Goal: Task Accomplishment & Management: Use online tool/utility

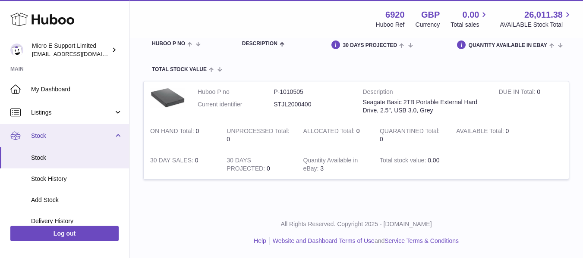
click at [111, 141] on link "Stock" at bounding box center [64, 135] width 129 height 23
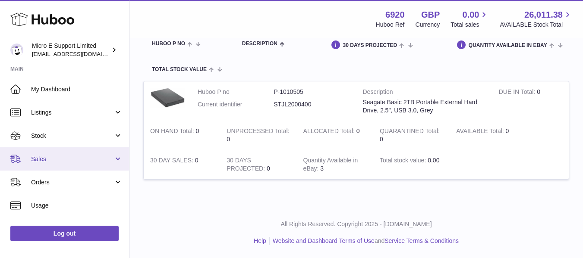
click at [79, 166] on link "Sales" at bounding box center [64, 159] width 129 height 23
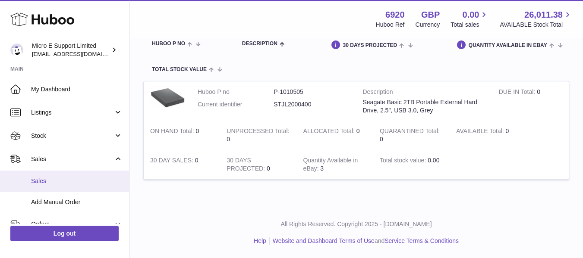
click at [60, 184] on span "Sales" at bounding box center [76, 181] width 91 height 8
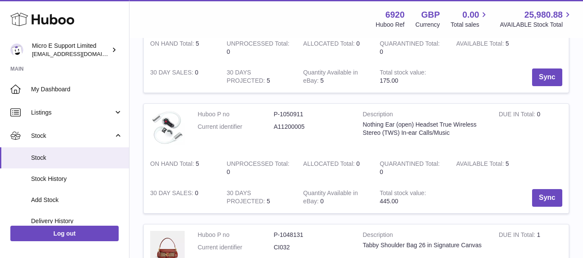
scroll to position [439, 0]
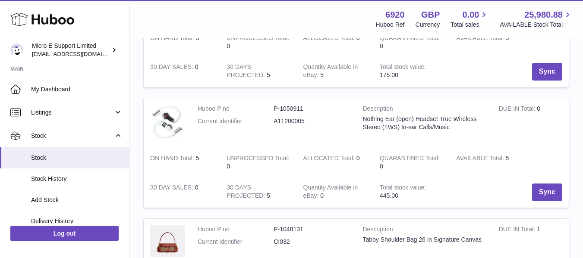
click at [292, 119] on dd "A11200005" at bounding box center [311, 121] width 76 height 8
copy dd "A11200005"
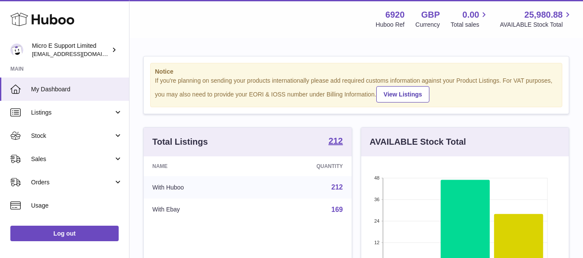
scroll to position [135, 207]
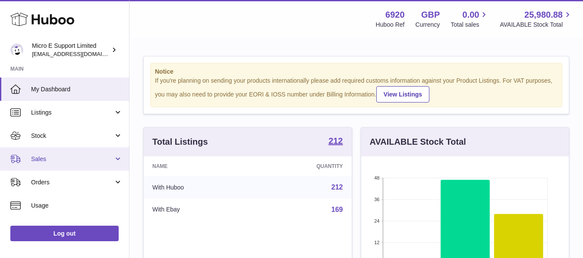
click at [96, 162] on span "Sales" at bounding box center [72, 159] width 82 height 8
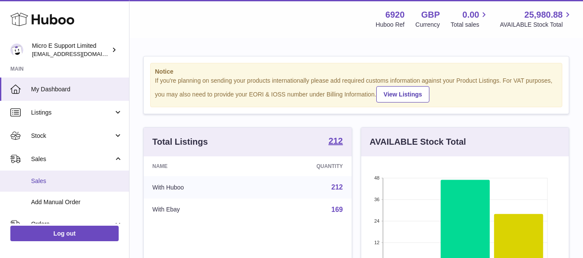
click at [46, 181] on span "Sales" at bounding box center [76, 181] width 91 height 8
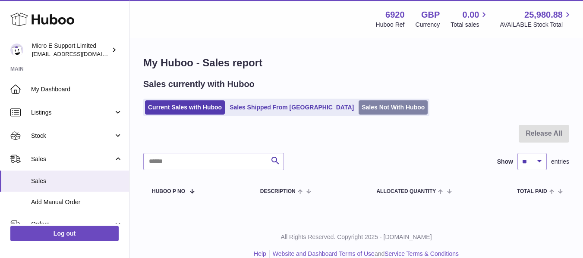
click at [358, 111] on link "Sales Not With Huboo" at bounding box center [392, 108] width 69 height 14
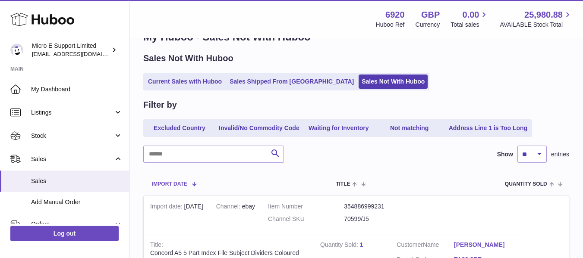
scroll to position [25, 0]
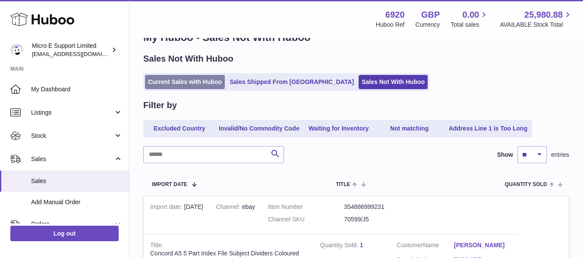
click at [195, 86] on link "Current Sales with Huboo" at bounding box center [185, 82] width 80 height 14
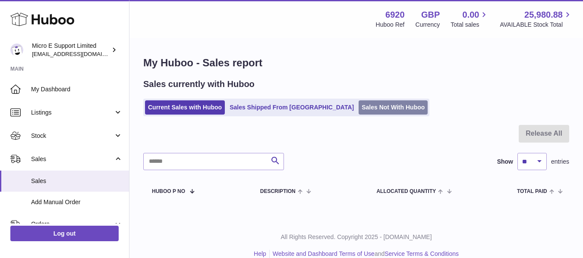
click at [358, 104] on link "Sales Not With Huboo" at bounding box center [392, 108] width 69 height 14
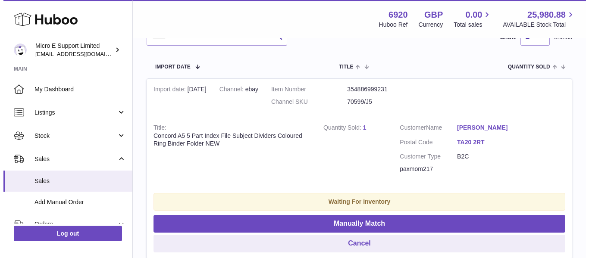
scroll to position [144, 0]
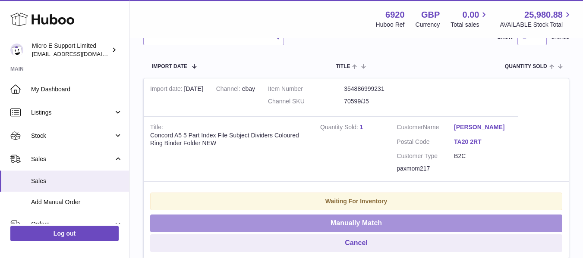
click at [362, 226] on button "Manually Match" at bounding box center [356, 224] width 412 height 18
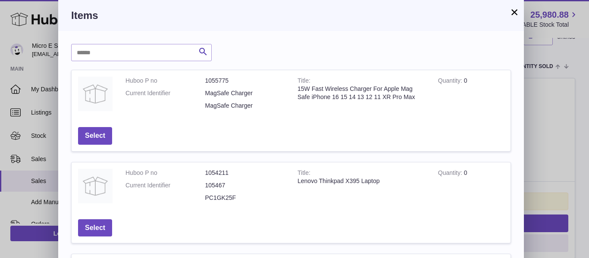
drag, startPoint x: 148, startPoint y: 41, endPoint x: 145, endPoint y: 53, distance: 13.3
click at [145, 53] on input "text" at bounding box center [141, 52] width 141 height 17
type input "*******"
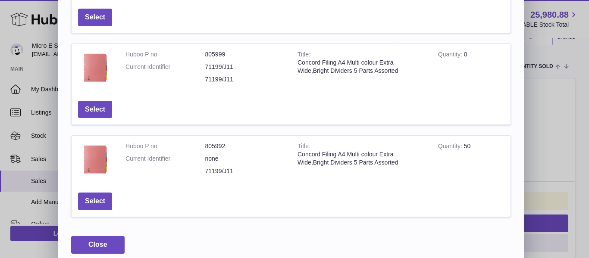
scroll to position [119, 0]
click at [338, 155] on div "Concord Filing A4 Multi colour Extra Wide,Bright Dividers 5 Parts Assorted" at bounding box center [362, 158] width 128 height 16
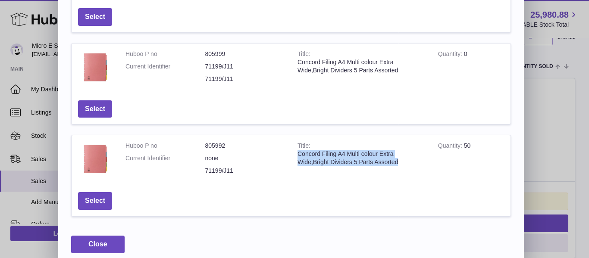
click at [338, 155] on div "Concord Filing A4 Multi colour Extra Wide,Bright Dividers 5 Parts Assorted" at bounding box center [362, 158] width 128 height 16
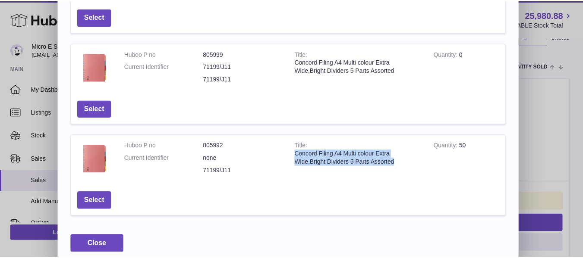
scroll to position [0, 0]
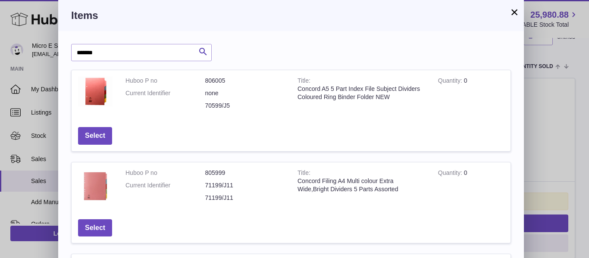
click at [512, 9] on button "×" at bounding box center [514, 12] width 10 height 10
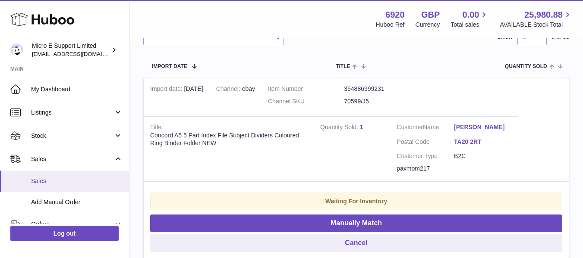
click at [52, 177] on span "Sales" at bounding box center [76, 181] width 91 height 8
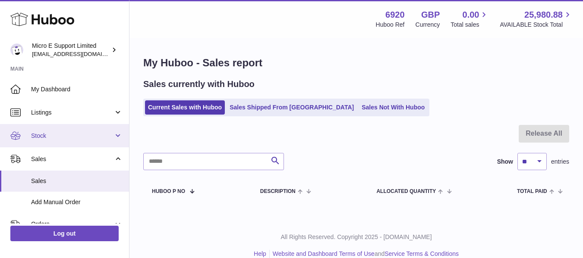
click at [91, 137] on span "Stock" at bounding box center [72, 136] width 82 height 8
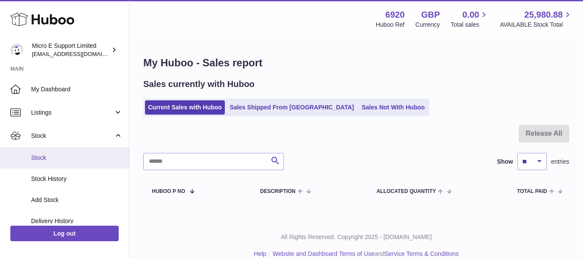
click at [44, 159] on span "Stock" at bounding box center [76, 158] width 91 height 8
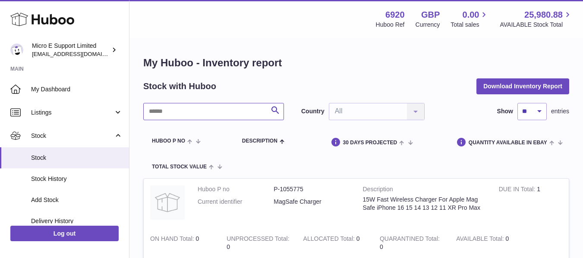
click at [207, 115] on input "text" at bounding box center [213, 111] width 141 height 17
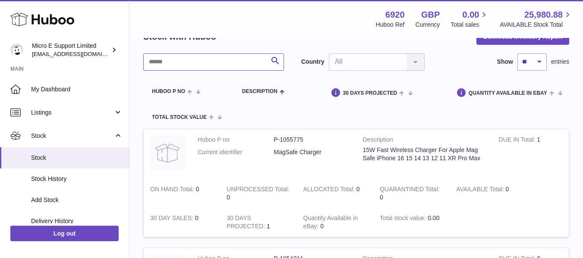
scroll to position [13, 0]
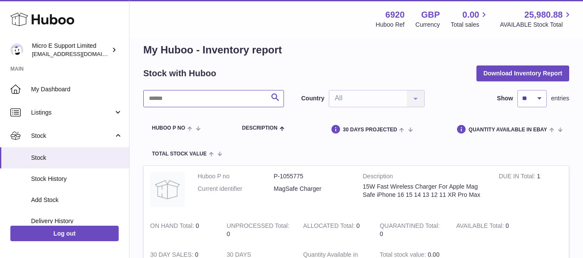
click at [227, 97] on input "text" at bounding box center [213, 98] width 141 height 17
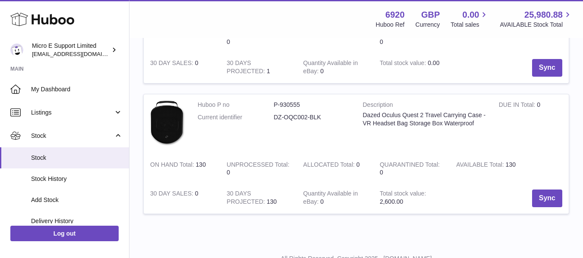
scroll to position [220, 0]
type input "*****"
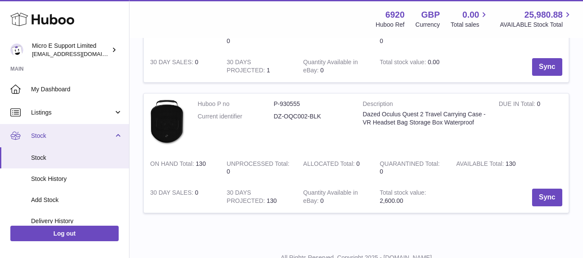
click at [116, 135] on link "Stock" at bounding box center [64, 135] width 129 height 23
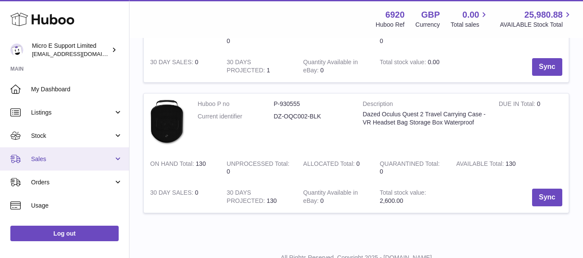
click at [92, 160] on span "Sales" at bounding box center [72, 159] width 82 height 8
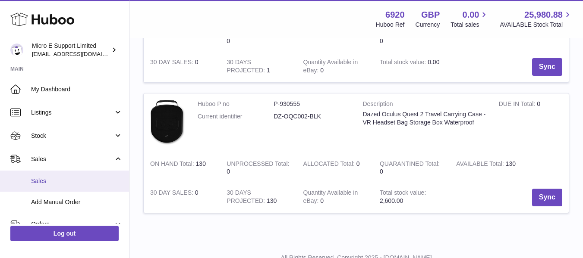
click at [34, 185] on span "Sales" at bounding box center [76, 181] width 91 height 8
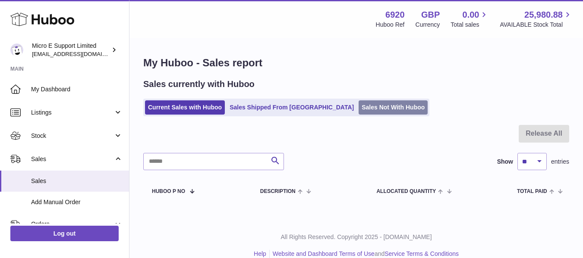
click at [358, 109] on link "Sales Not With Huboo" at bounding box center [392, 108] width 69 height 14
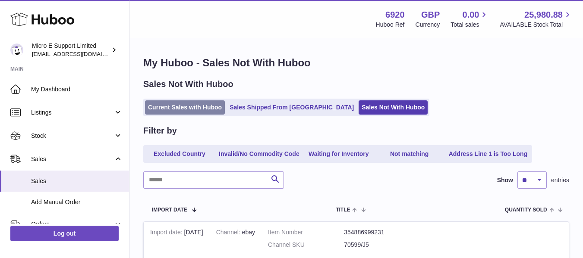
click at [204, 108] on link "Current Sales with Huboo" at bounding box center [185, 108] width 80 height 14
